Goal: Use online tool/utility: Utilize a website feature to perform a specific function

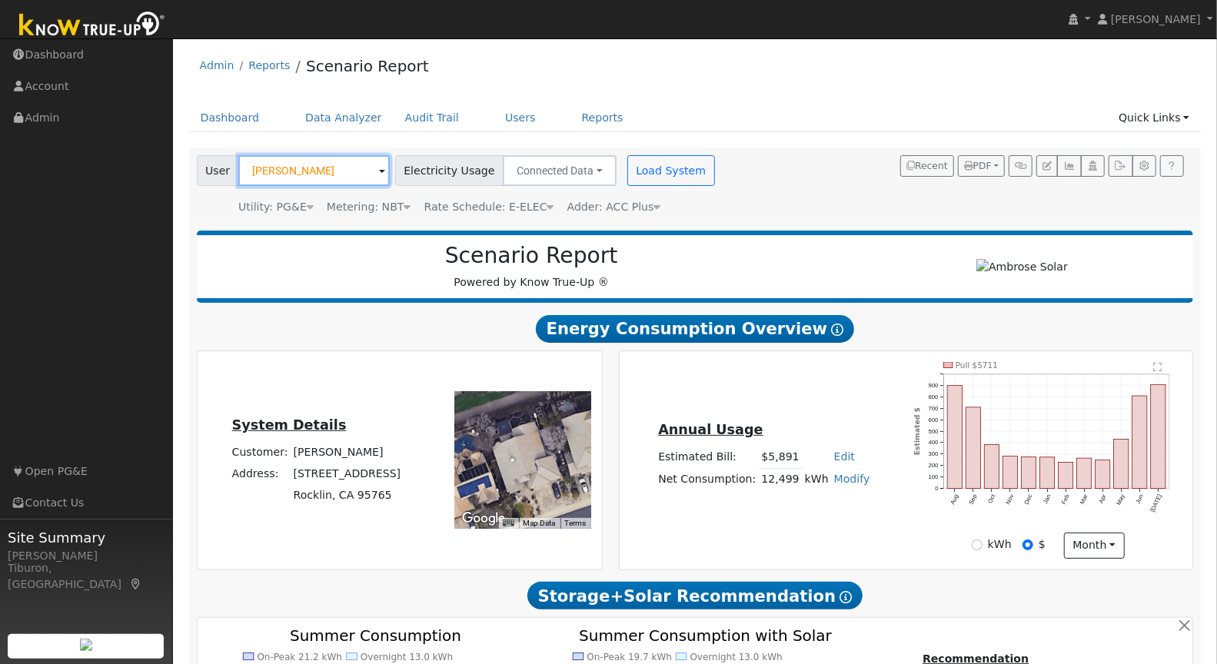
click at [289, 170] on input "[PERSON_NAME]" at bounding box center [313, 170] width 151 height 31
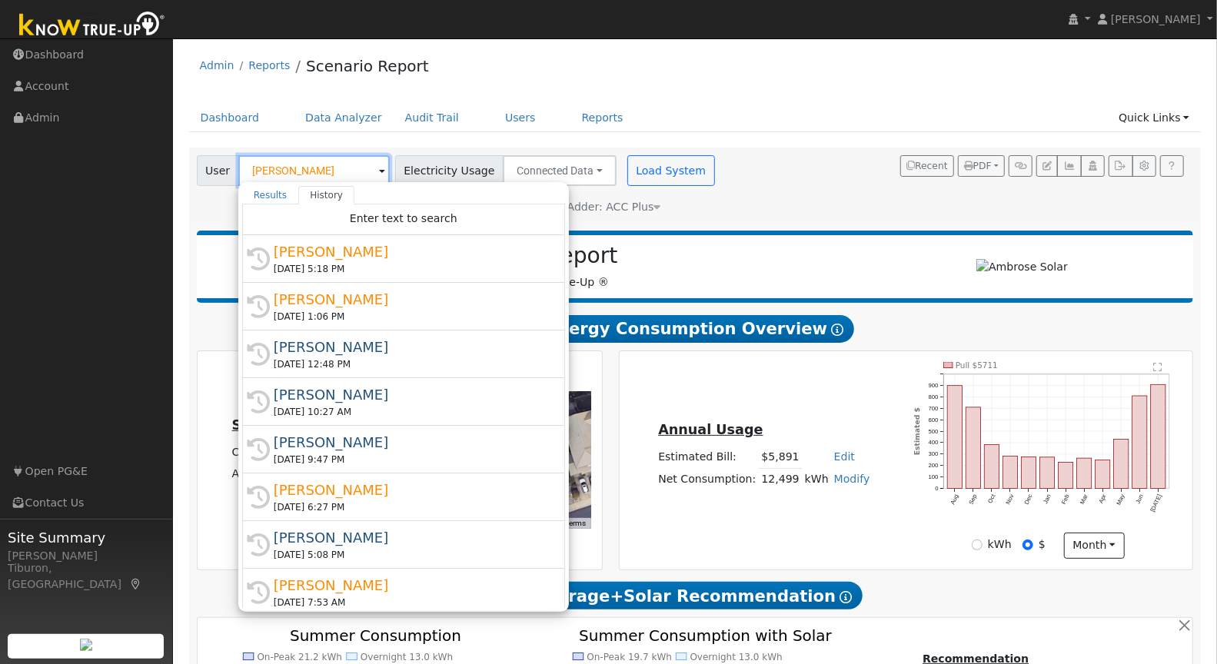
click at [289, 170] on input "[PERSON_NAME]" at bounding box center [313, 170] width 151 height 31
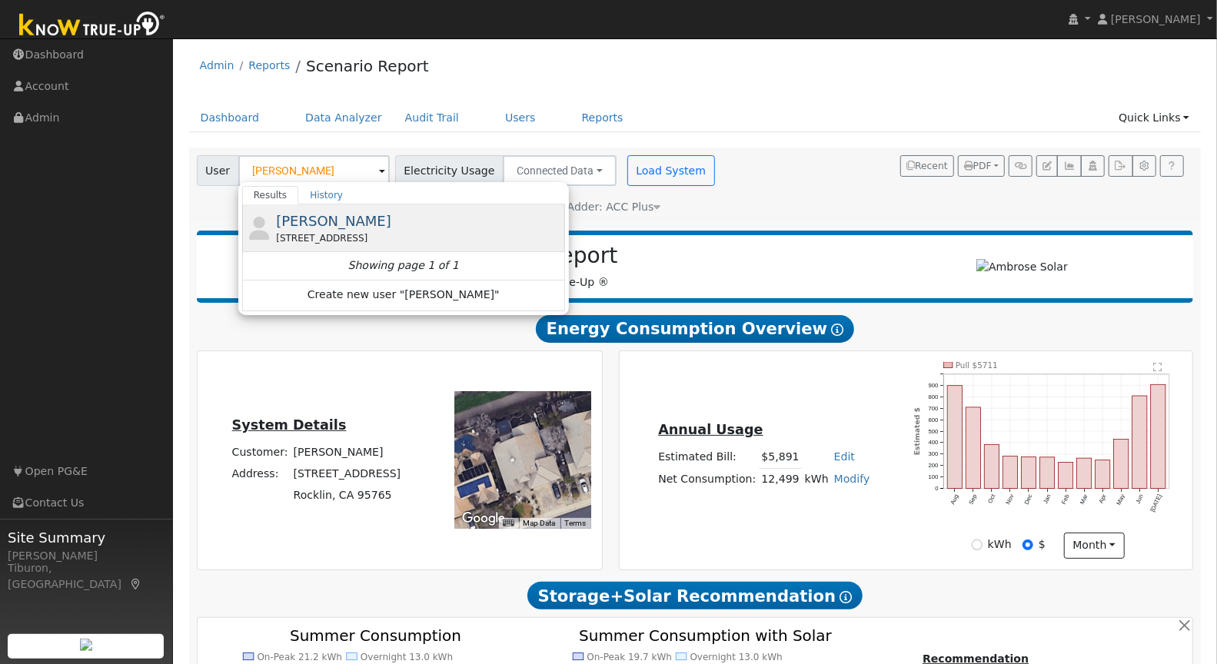
click at [368, 223] on div "[PERSON_NAME] [STREET_ADDRESS][PERSON_NAME][PERSON_NAME]" at bounding box center [418, 228] width 285 height 35
type input "[PERSON_NAME]"
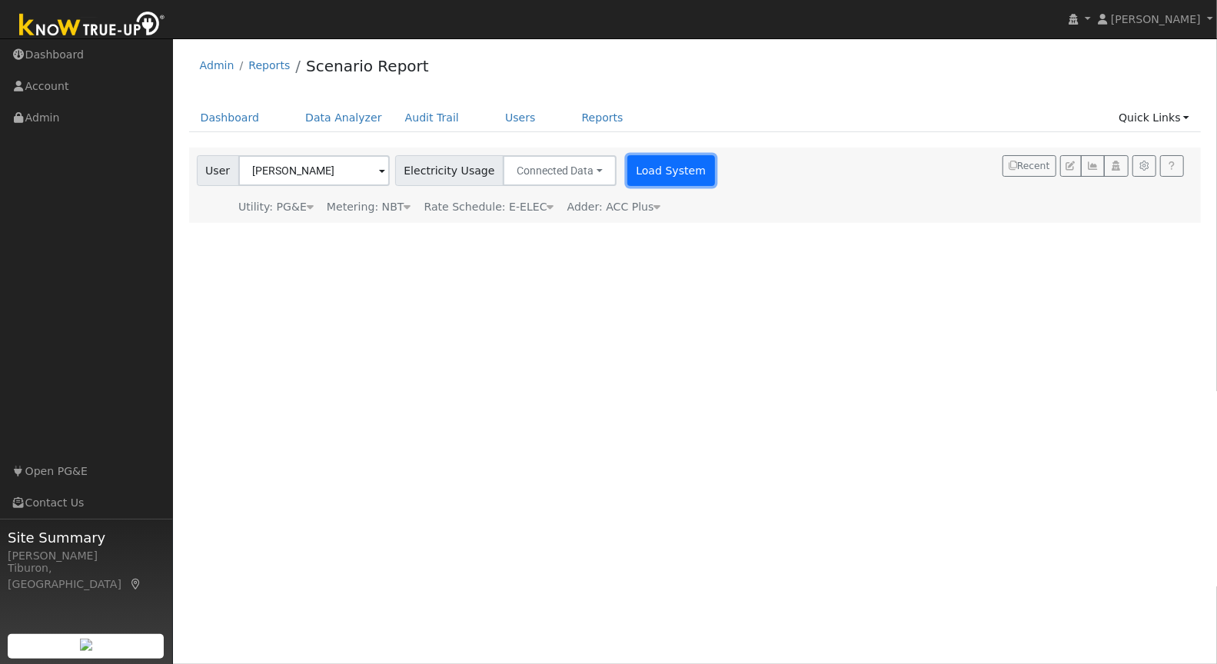
click at [640, 178] on button "Load System" at bounding box center [671, 170] width 88 height 31
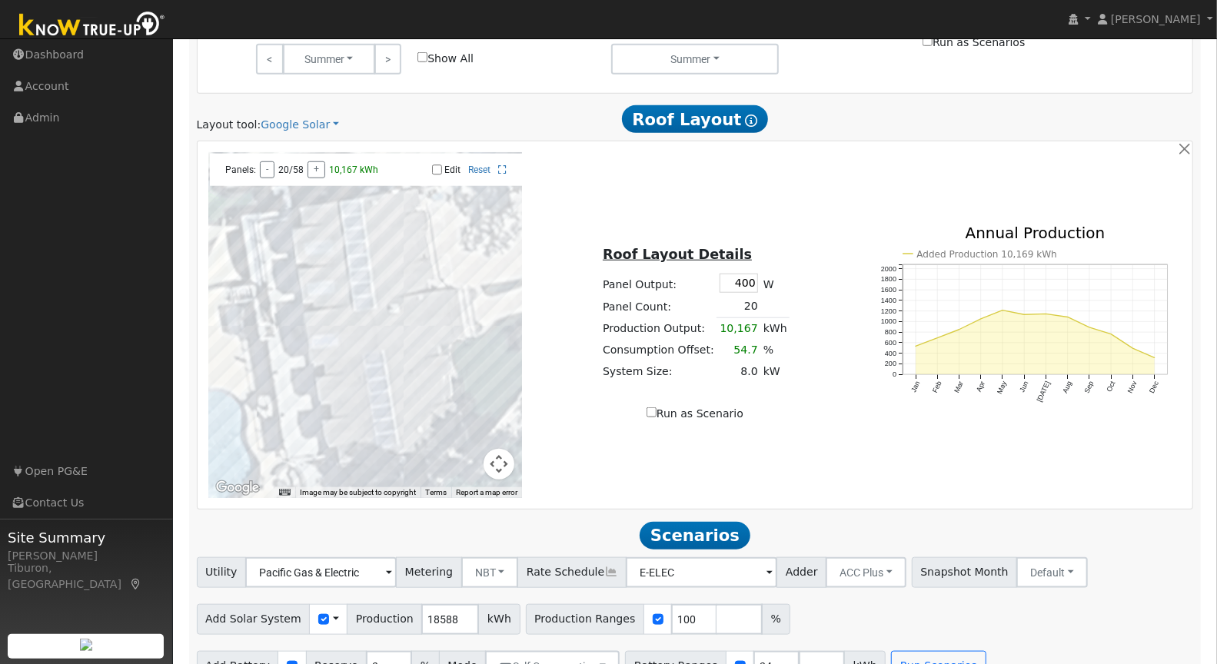
scroll to position [816, 0]
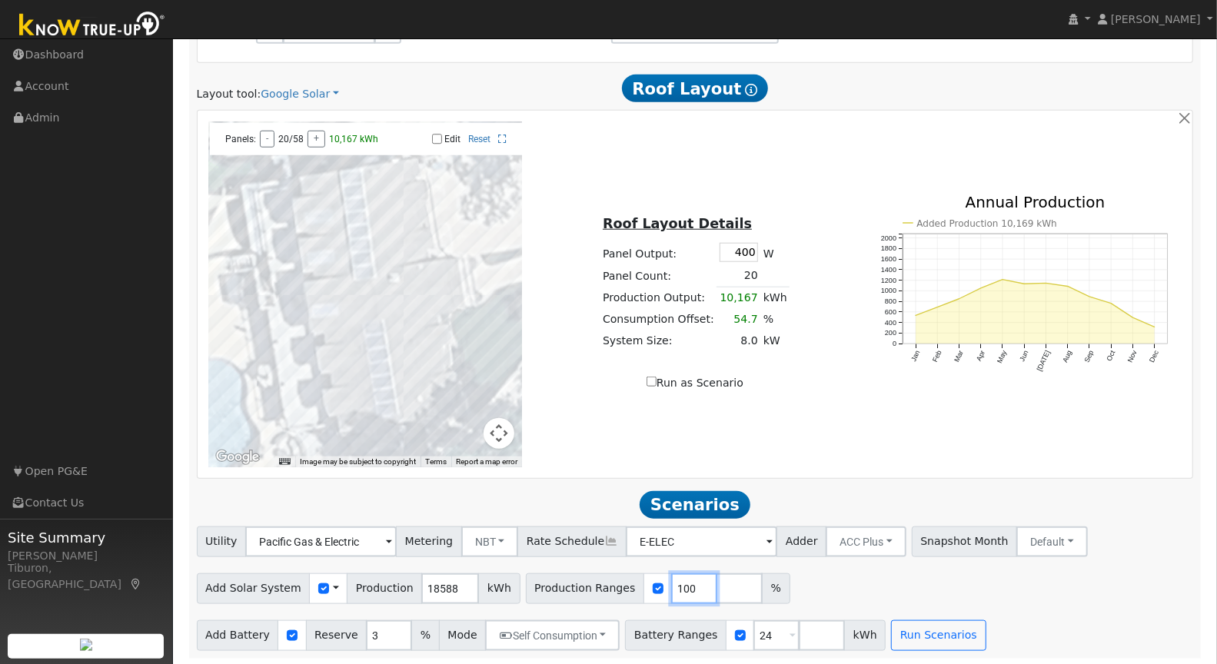
drag, startPoint x: 675, startPoint y: 584, endPoint x: 574, endPoint y: 567, distance: 102.9
click at [582, 578] on div "Production Ranges 100 %" at bounding box center [658, 589] width 264 height 31
type input "114.5"
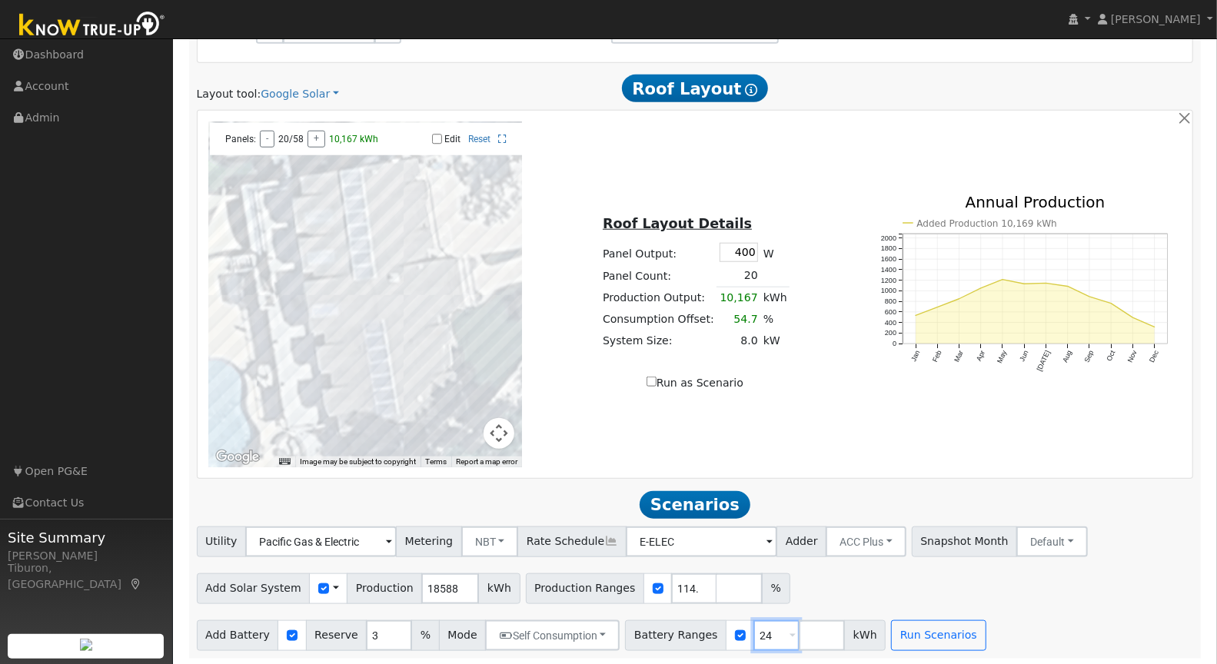
drag, startPoint x: 756, startPoint y: 630, endPoint x: 727, endPoint y: 630, distance: 28.4
click at [727, 630] on div "Battery Ranges 24 Overrides Reserve % Mode None None Self Consumption Peak Savi…" at bounding box center [755, 635] width 261 height 31
type input "27"
click at [915, 631] on button "Run Scenarios" at bounding box center [938, 635] width 95 height 31
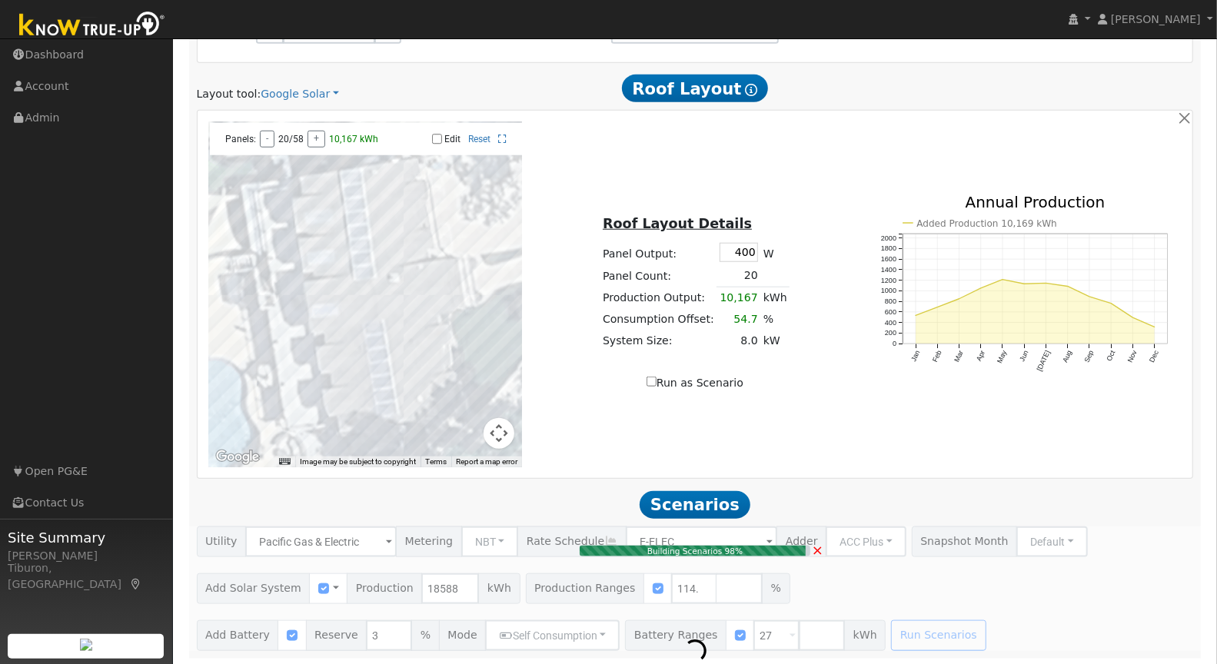
type input "$49,660"
type input "$32,400"
type input "$24,618"
type input "14.2"
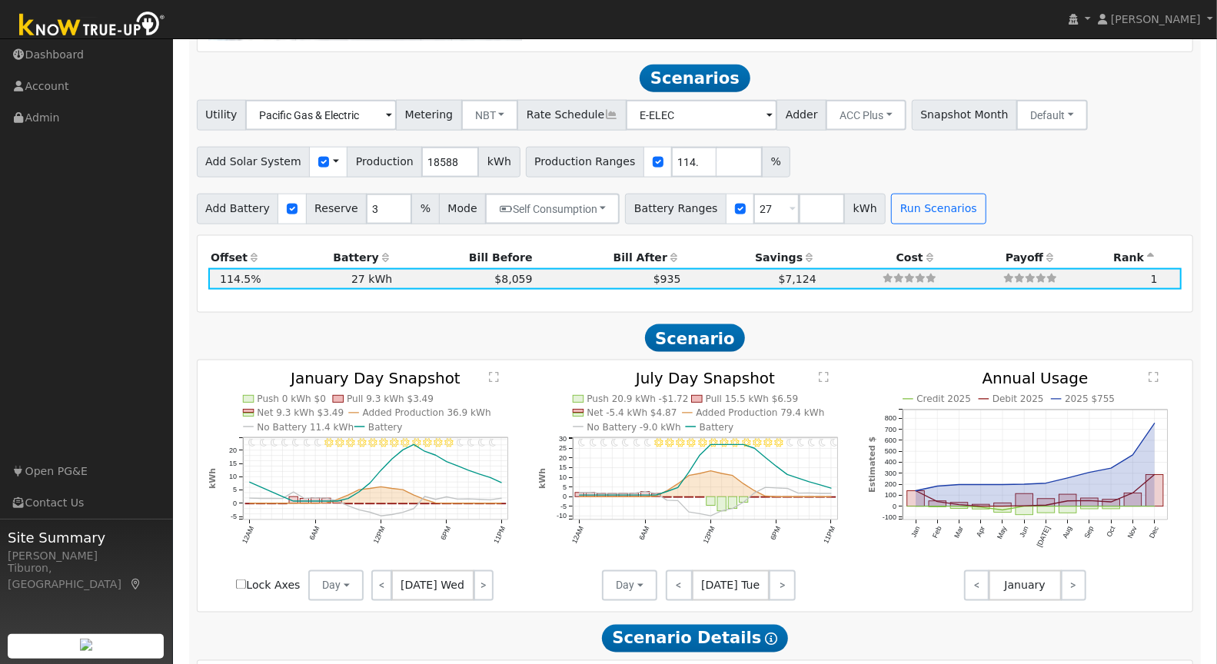
scroll to position [1257, 0]
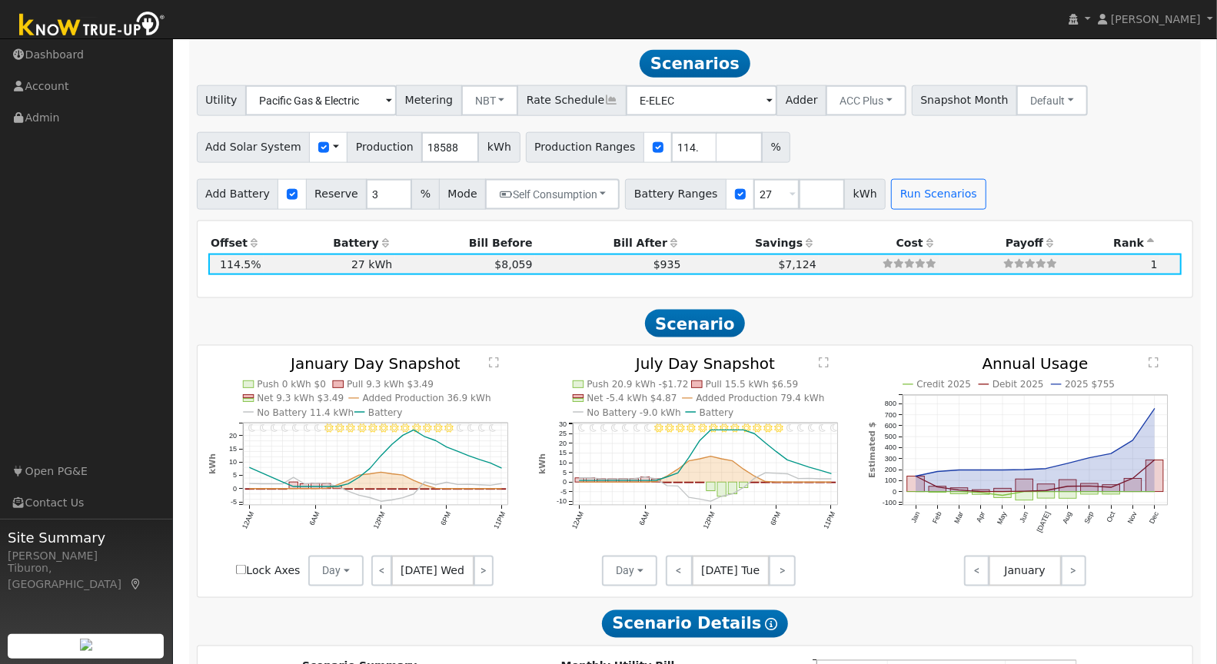
click at [493, 362] on text "" at bounding box center [494, 364] width 10 height 12
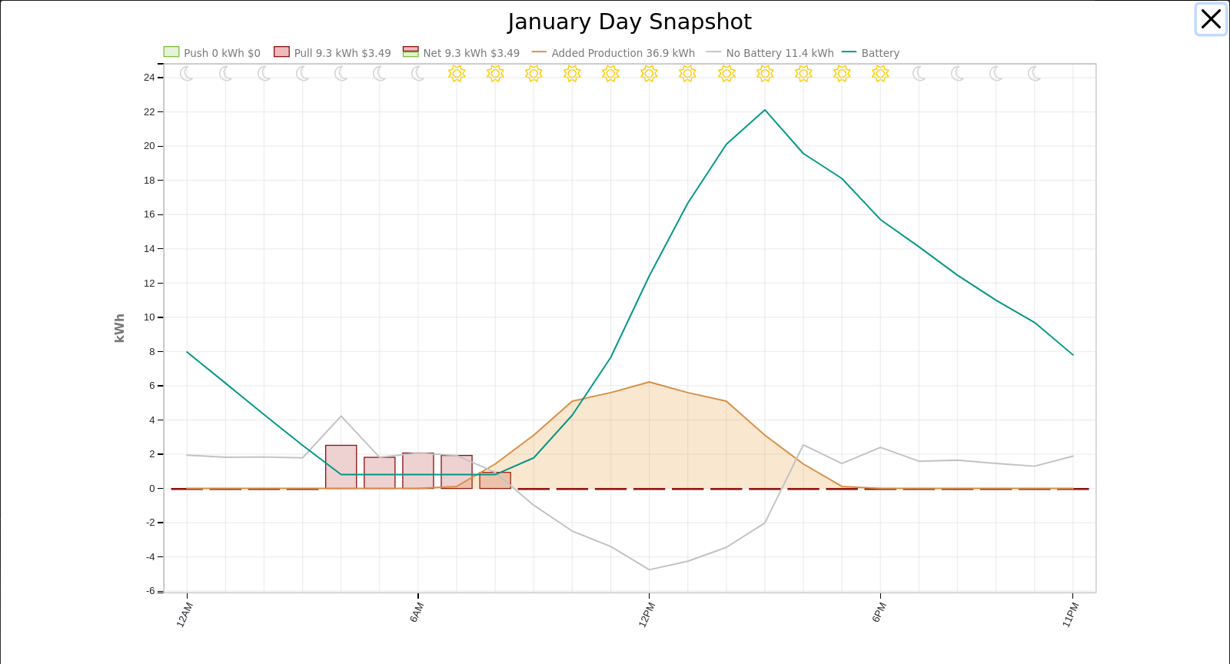
click at [1203, 20] on button "button" at bounding box center [1211, 19] width 29 height 29
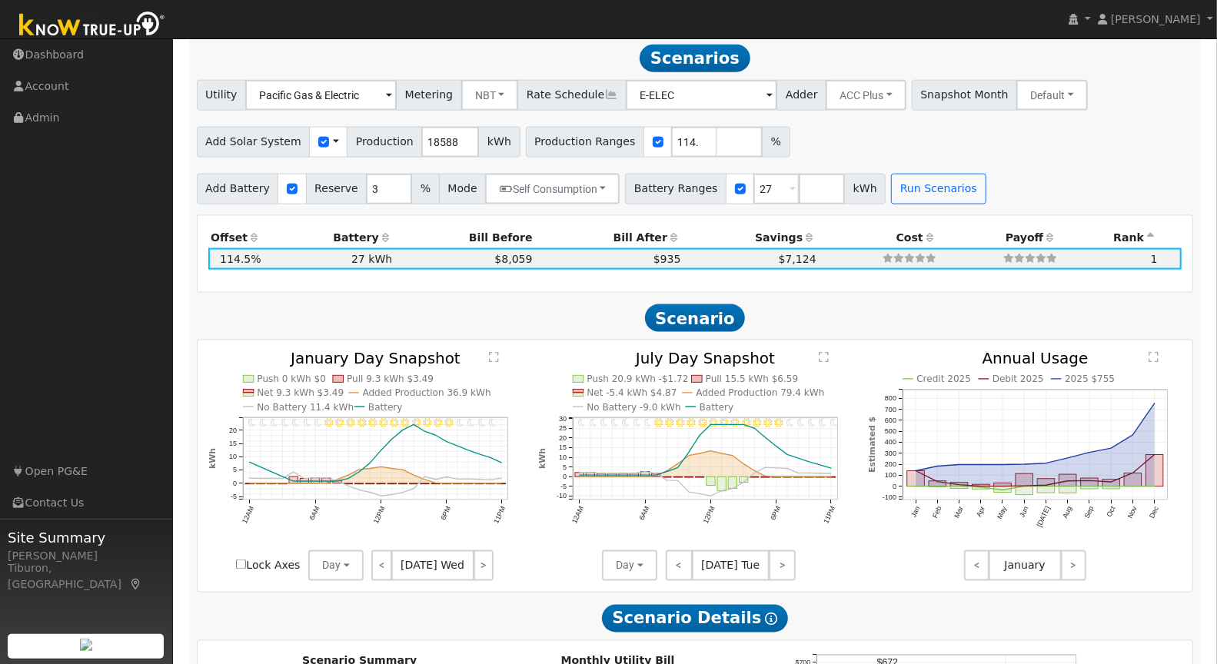
click at [825, 353] on text "" at bounding box center [824, 358] width 10 height 12
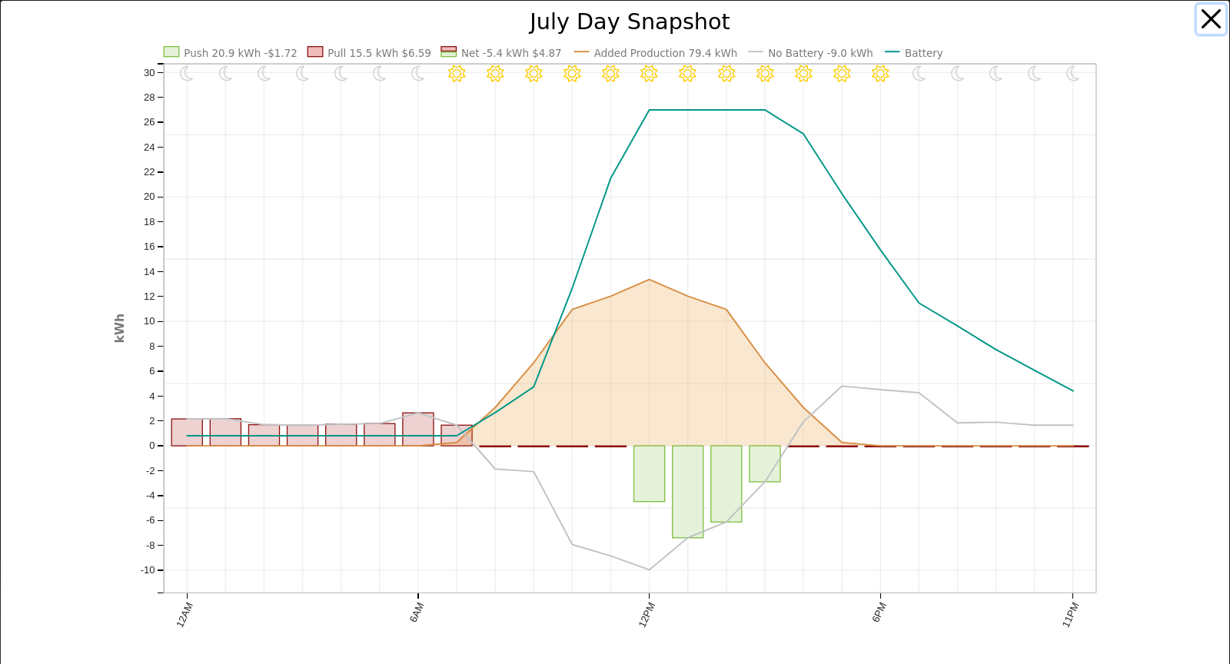
click at [1197, 18] on button "button" at bounding box center [1211, 19] width 29 height 29
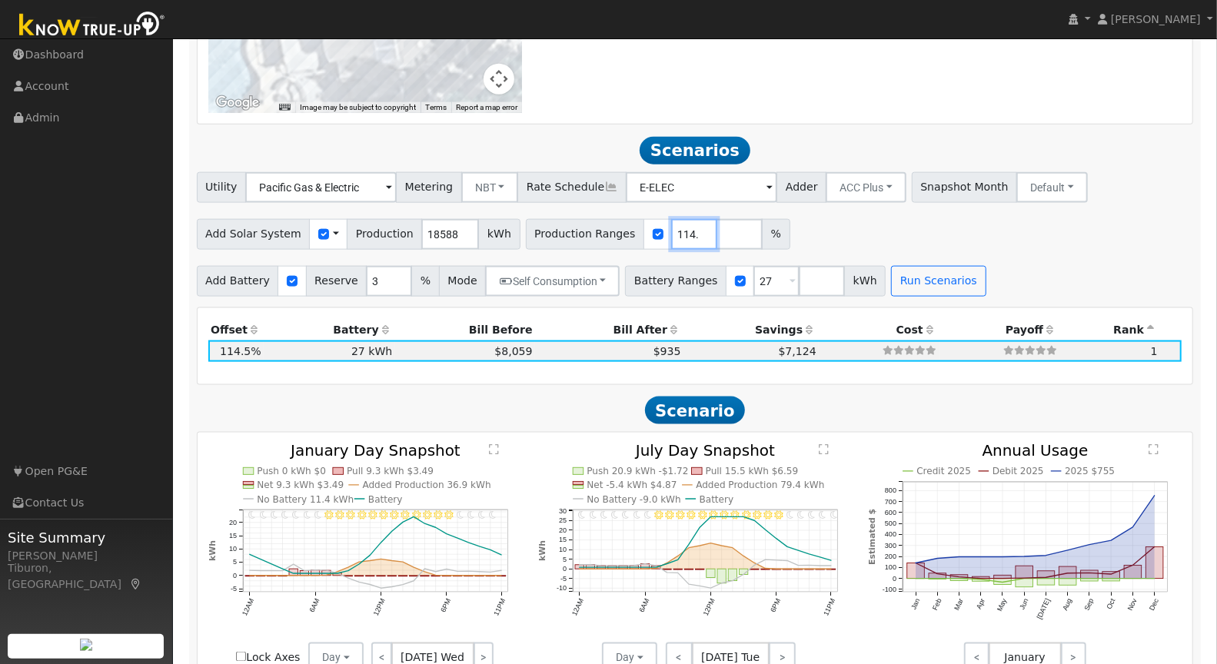
scroll to position [0, 5]
drag, startPoint x: 654, startPoint y: 230, endPoint x: 720, endPoint y: 229, distance: 66.1
click at [720, 229] on div "Production Ranges 114.5 %" at bounding box center [658, 234] width 264 height 31
type input "127"
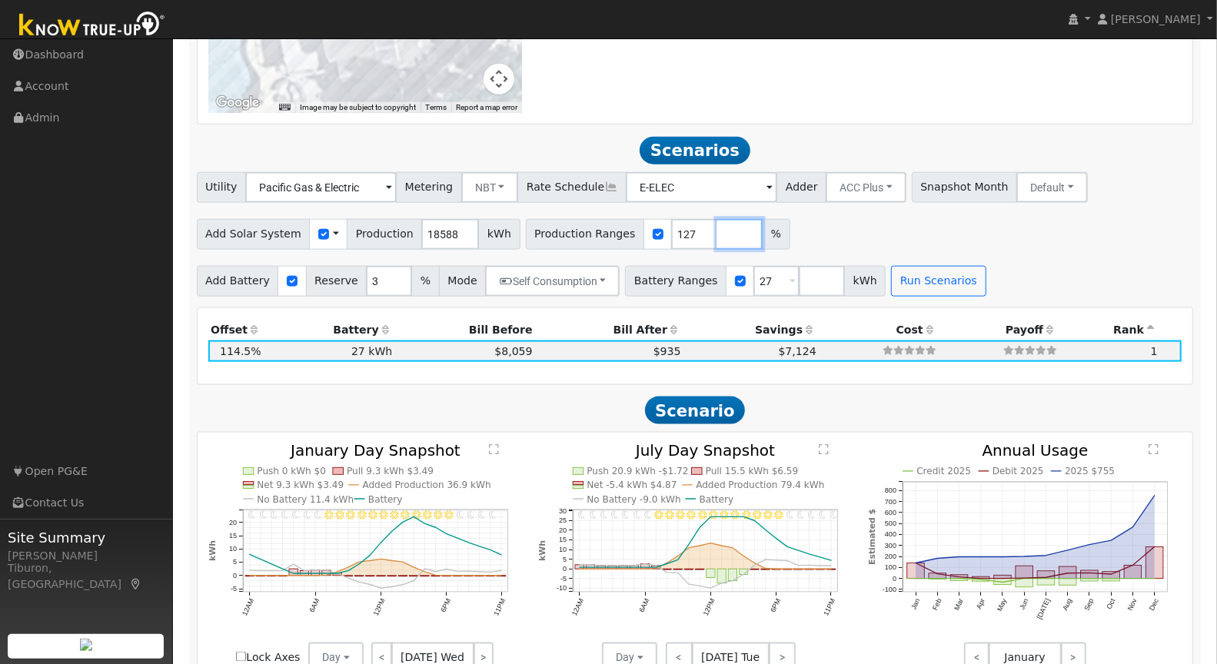
click at [717, 234] on input "number" at bounding box center [740, 234] width 46 height 31
type input "143"
click at [799, 281] on input "number" at bounding box center [822, 281] width 46 height 31
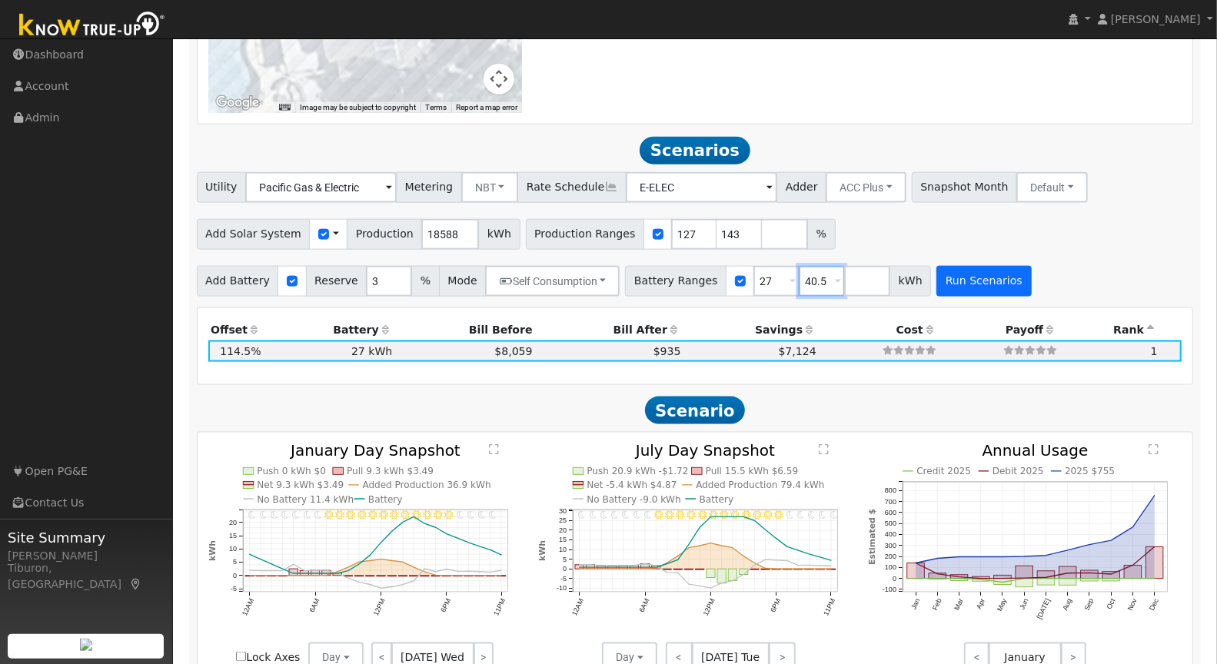
type input "40.5"
click at [965, 286] on button "Run Scenarios" at bounding box center [983, 281] width 95 height 31
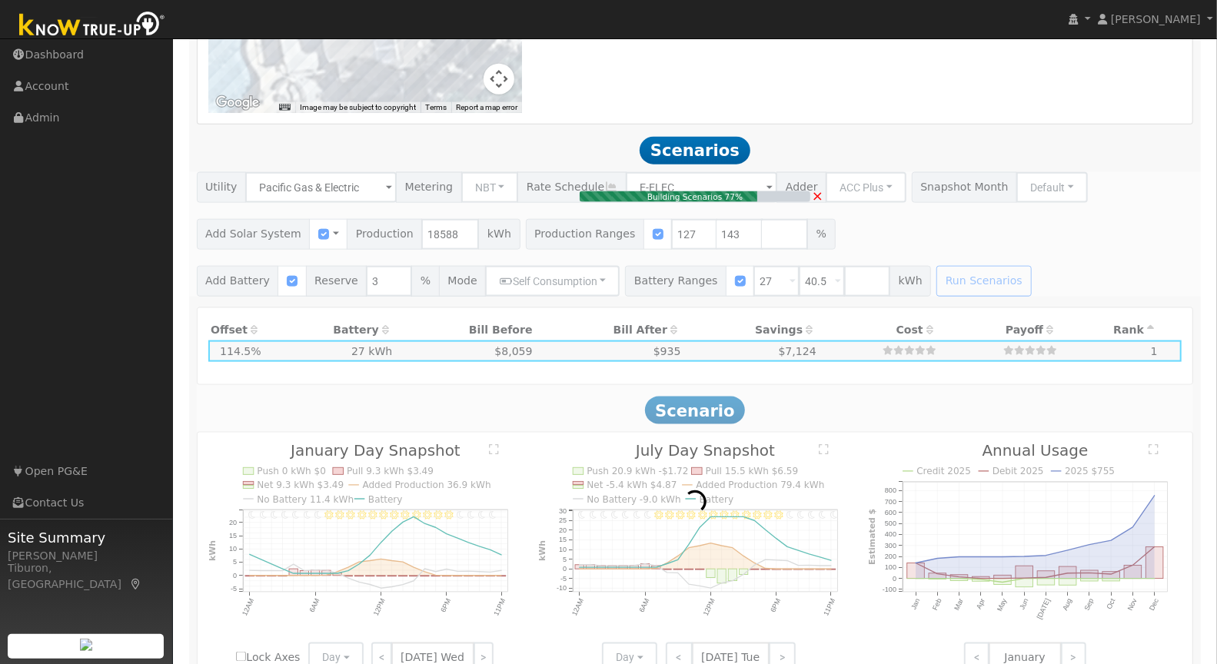
type input "$62,022"
type input "$28,327"
type input "17.7"
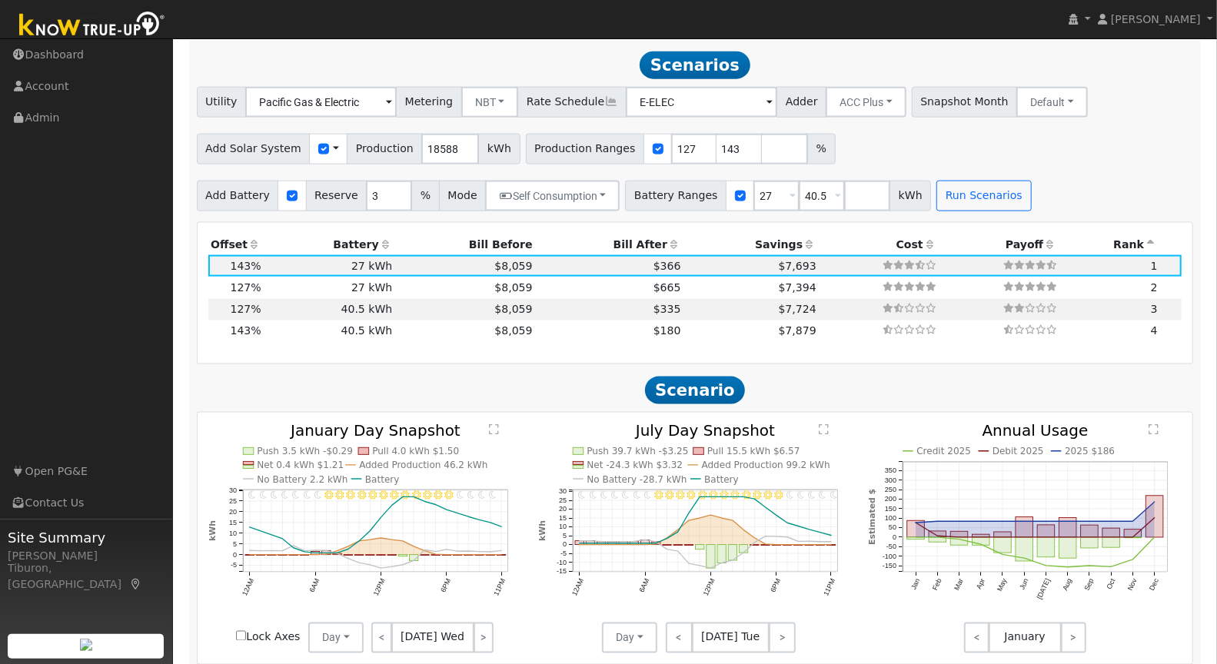
scroll to position [1257, 0]
click at [1176, 259] on icon at bounding box center [1175, 264] width 8 height 11
type input "$55,083"
type input "$26,245"
type input "15.7"
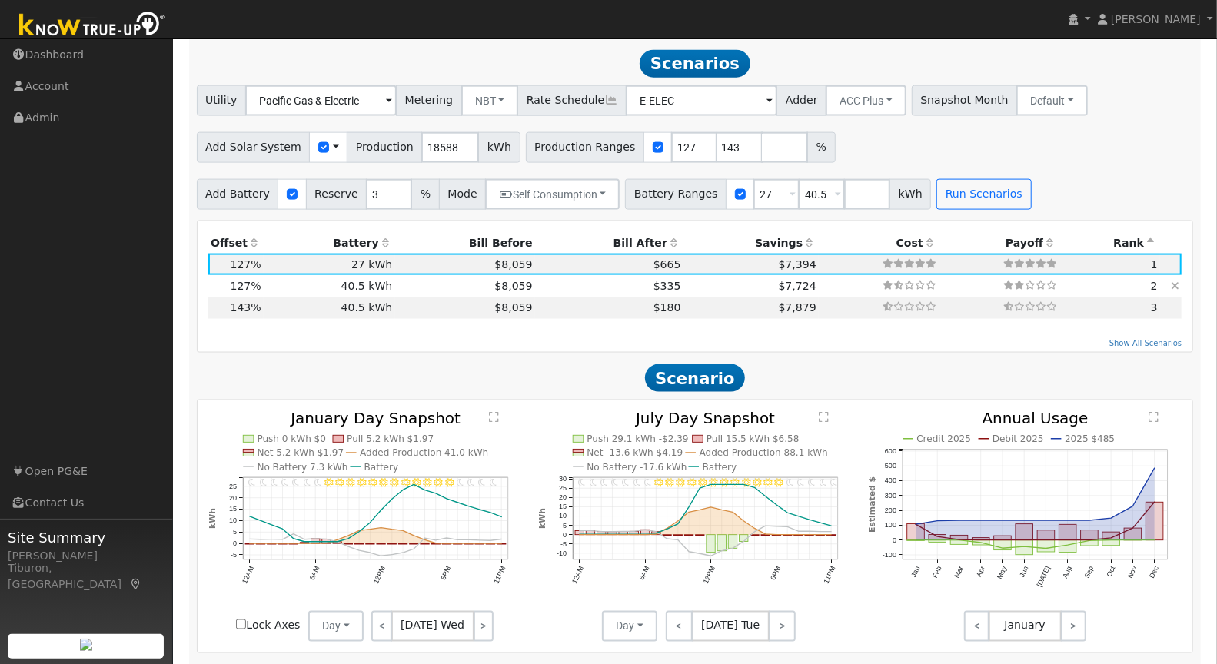
click at [1176, 281] on icon at bounding box center [1175, 286] width 8 height 11
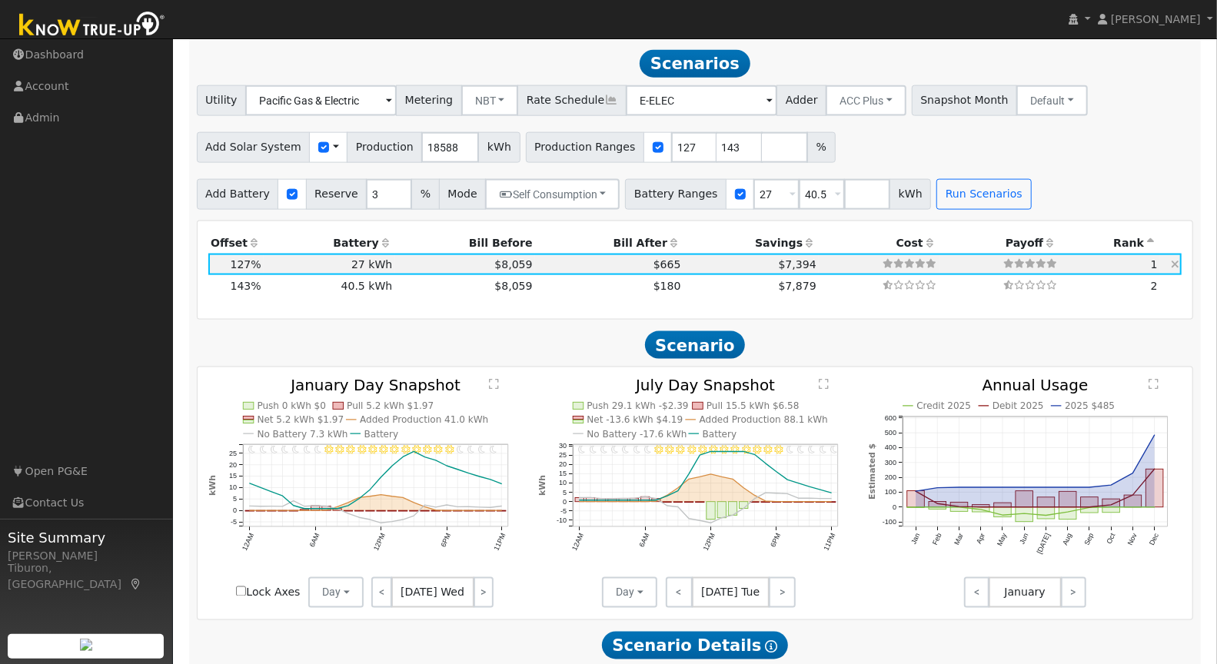
click at [684, 259] on td "$7,394" at bounding box center [751, 265] width 135 height 22
click at [491, 384] on text "" at bounding box center [494, 385] width 10 height 12
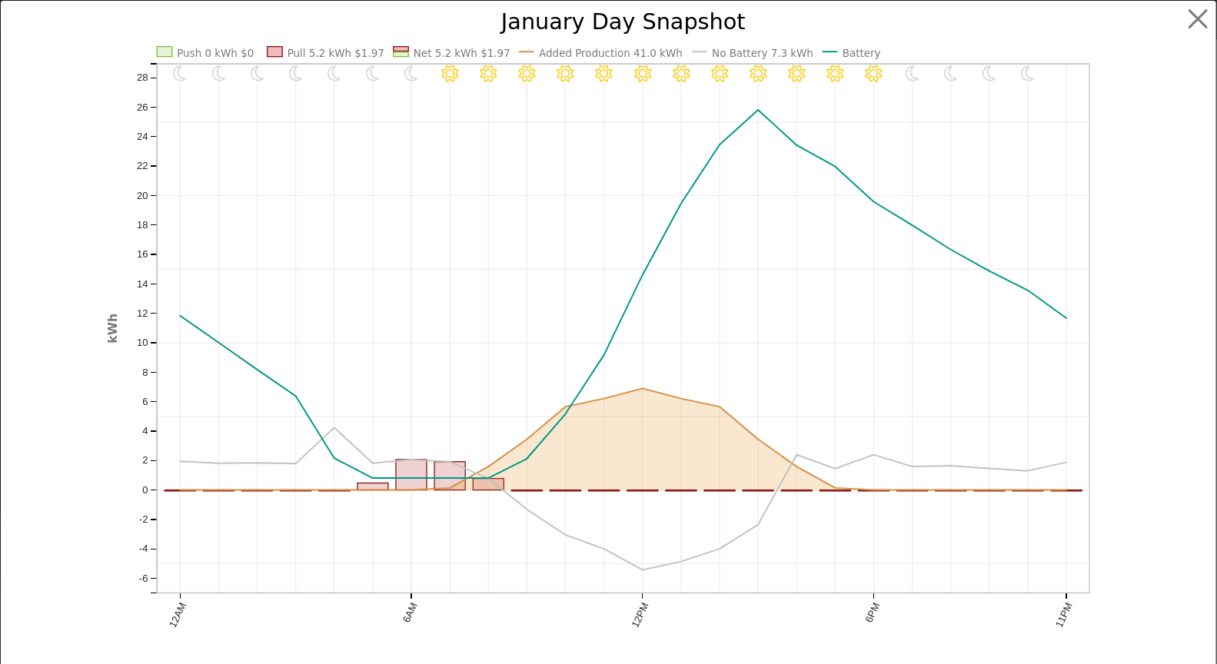
scroll to position [1262, 0]
click at [1201, 15] on button "button" at bounding box center [1211, 19] width 29 height 29
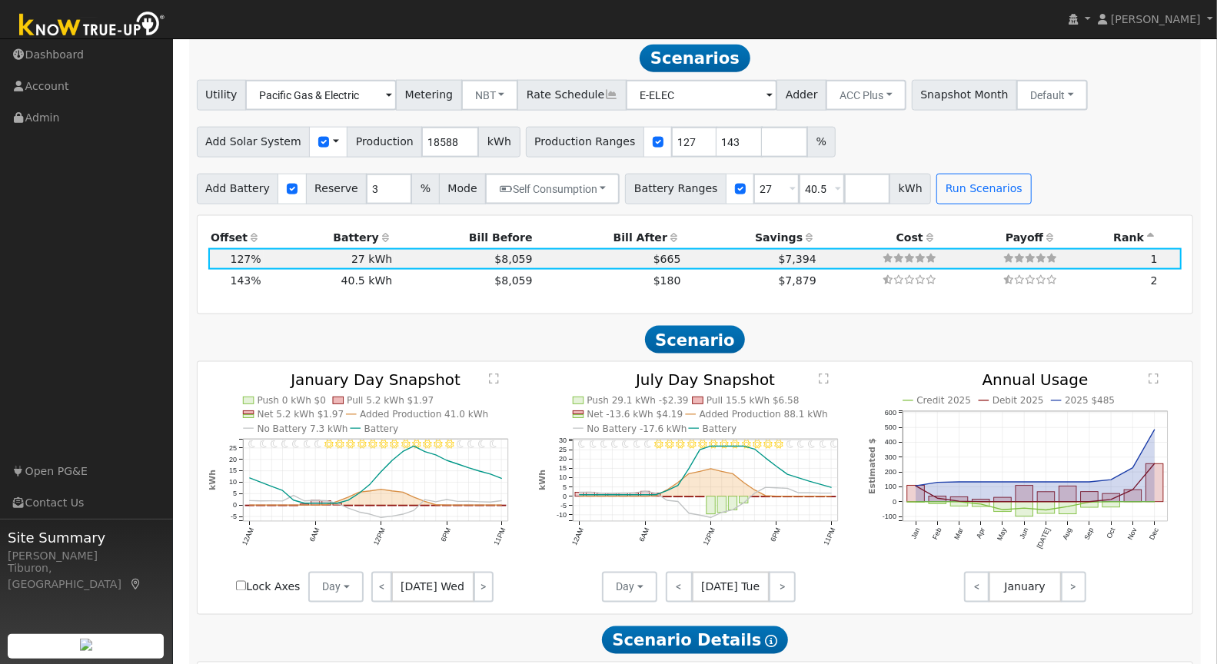
click at [827, 378] on text "" at bounding box center [824, 380] width 10 height 12
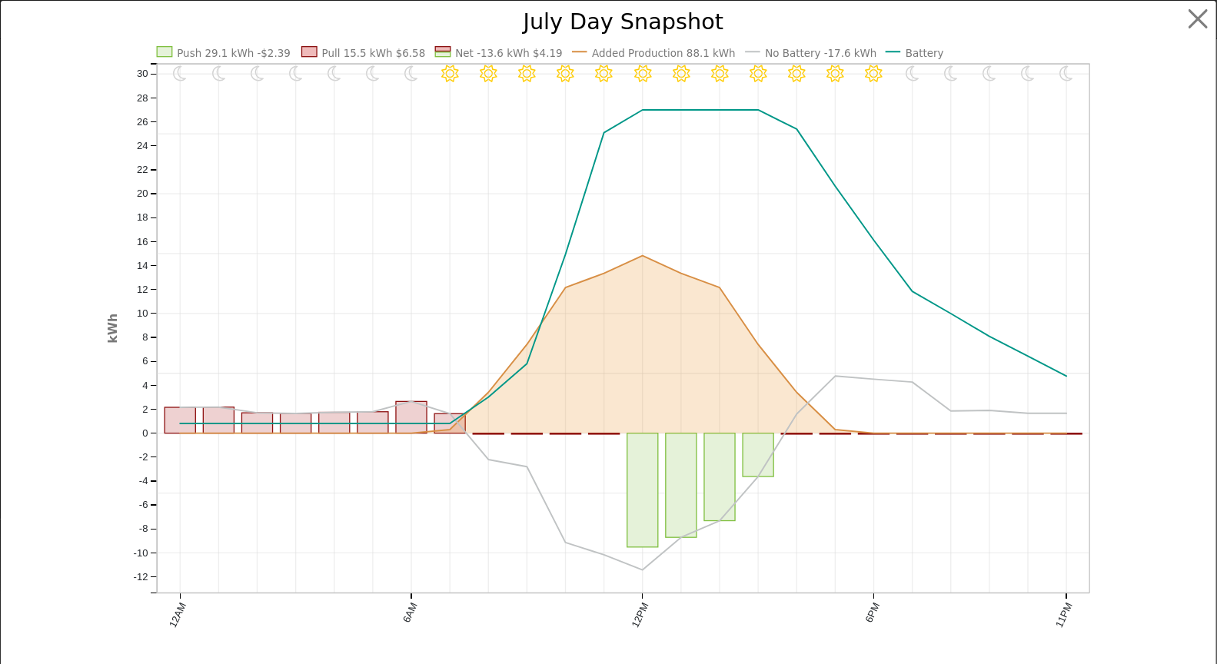
scroll to position [1267, 0]
click at [1203, 13] on button "button" at bounding box center [1211, 19] width 29 height 29
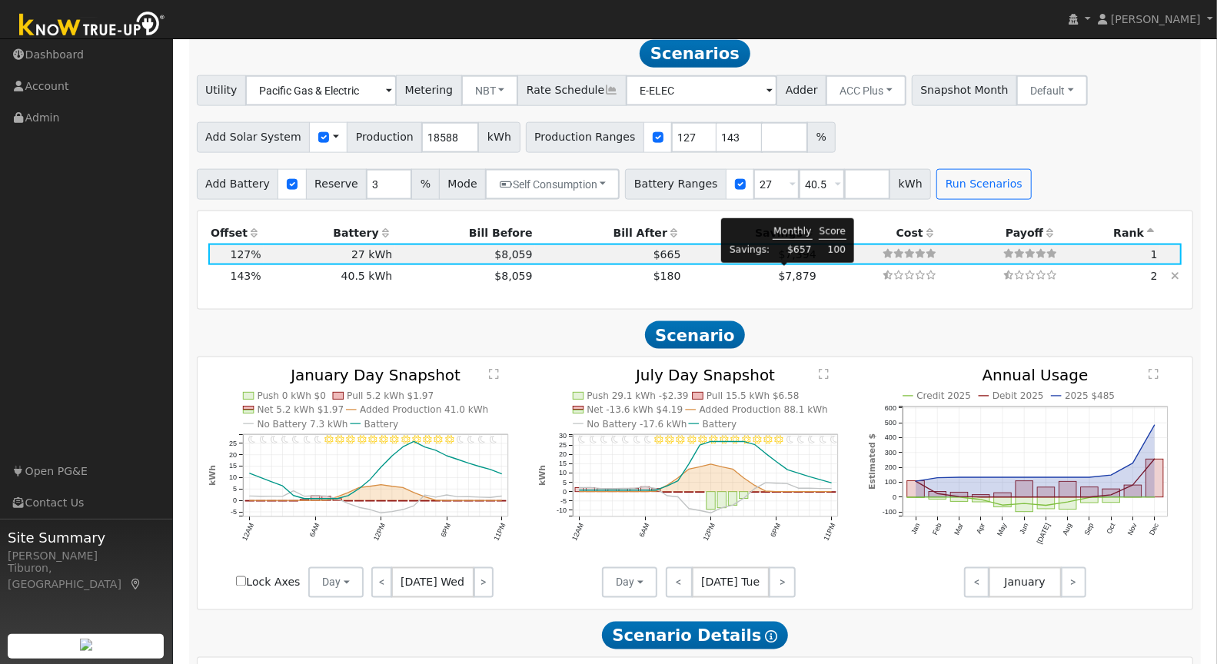
click at [797, 275] on span "$7,879" at bounding box center [798, 276] width 38 height 12
type input "$62,022"
type input "$48,600"
type input "$33,187"
type input "17.7"
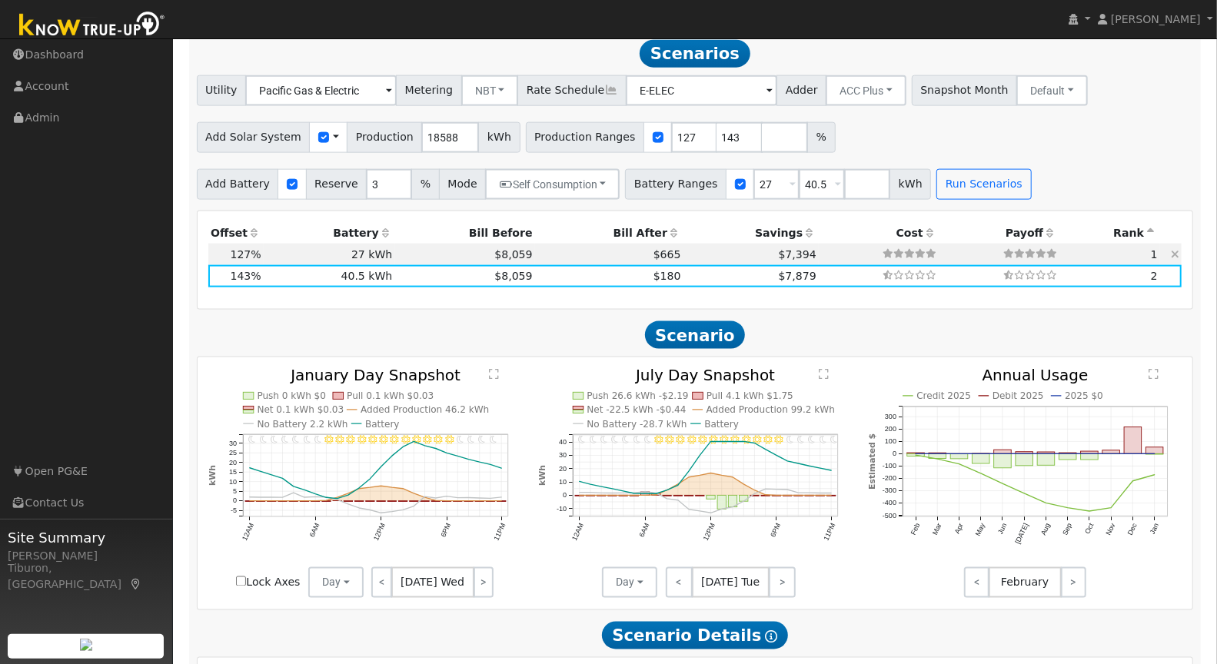
click at [684, 250] on td "$7,394" at bounding box center [751, 255] width 135 height 22
type input "$55,083"
type input "$32,400"
type input "$26,245"
type input "15.7"
